Goal: Task Accomplishment & Management: Use online tool/utility

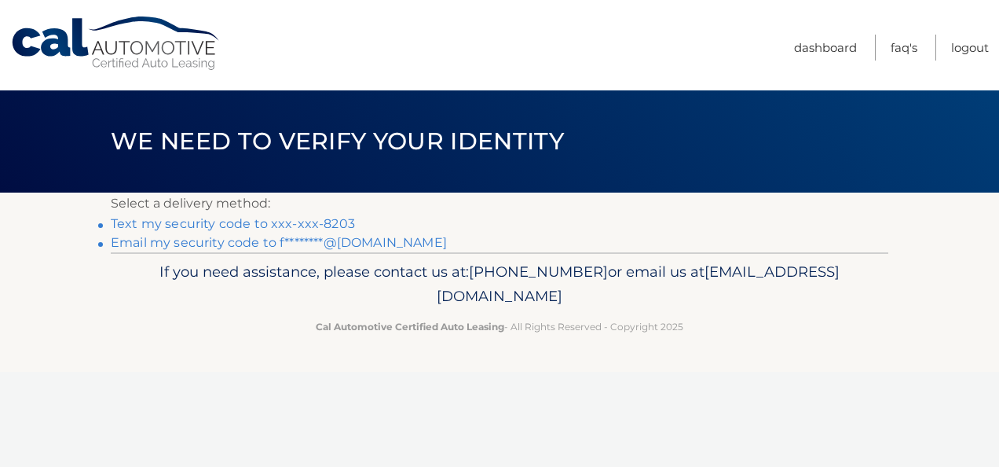
click at [277, 222] on link "Text my security code to xxx-xxx-8203" at bounding box center [233, 223] width 244 height 15
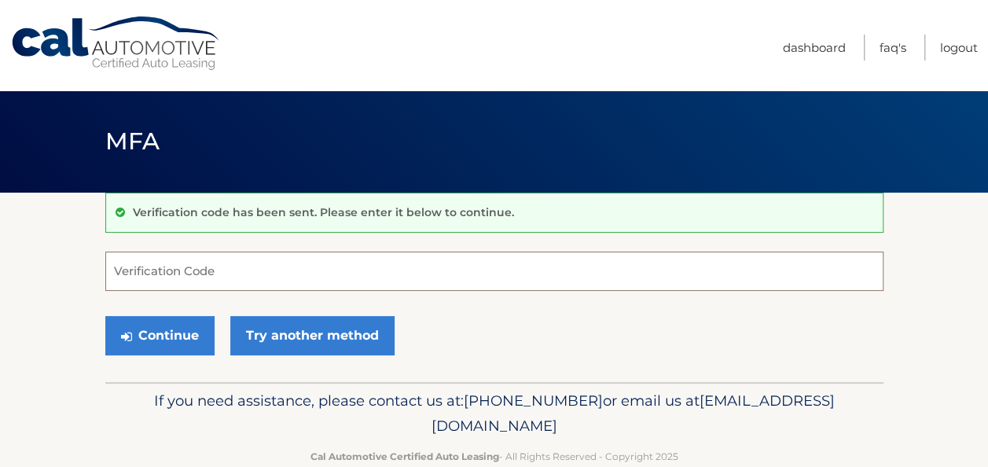
click at [163, 258] on input "Verification Code" at bounding box center [494, 270] width 778 height 39
type input "149326"
click at [105, 316] on button "Continue" at bounding box center [159, 335] width 109 height 39
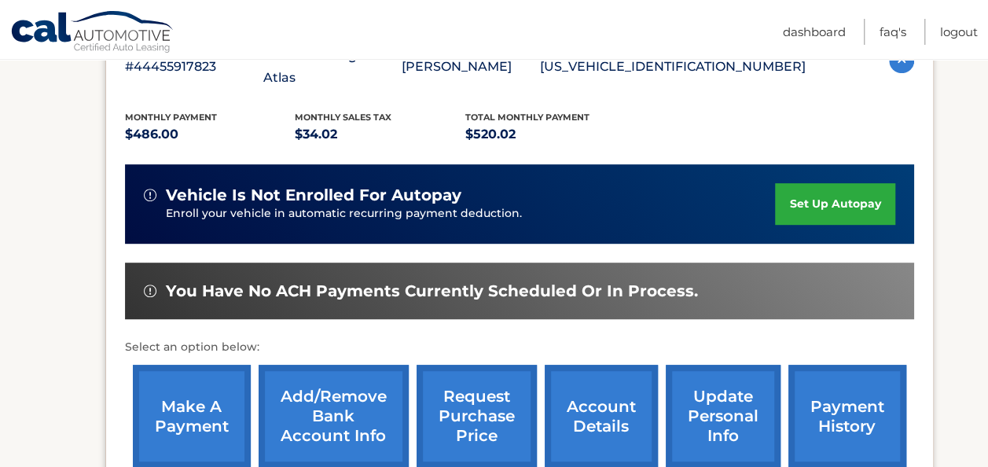
scroll to position [314, 0]
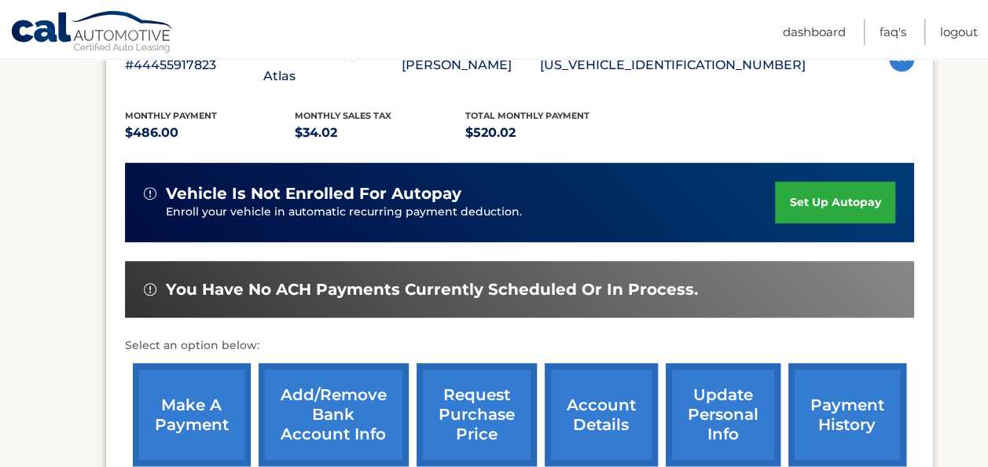
click at [207, 390] on link "make a payment" at bounding box center [192, 414] width 118 height 103
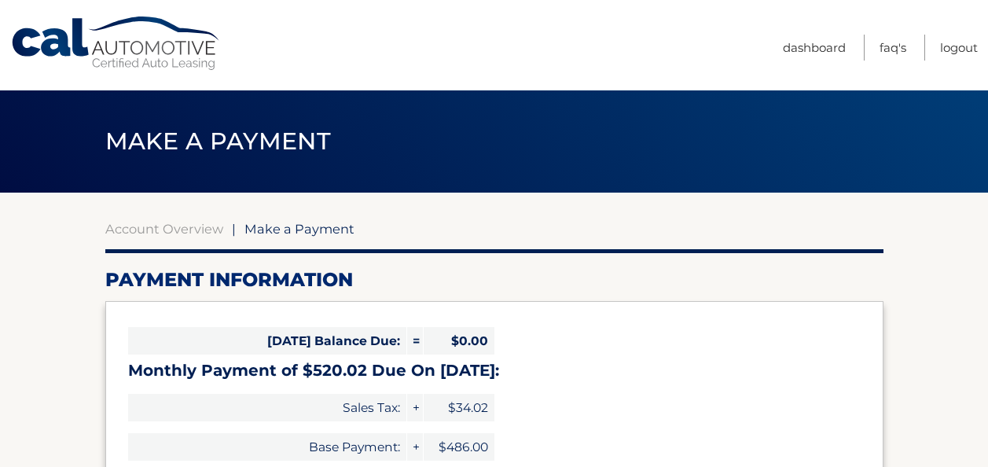
select select "MjVmZTllMDItNTVjZi00M2E3LTk2YjEtY2JmOWU5OGMwZTA1"
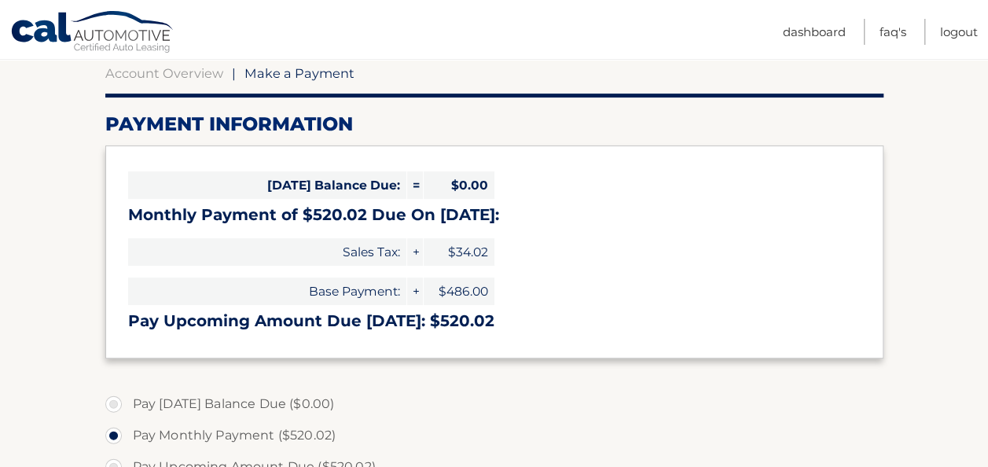
scroll to position [157, 0]
